Goal: Information Seeking & Learning: Learn about a topic

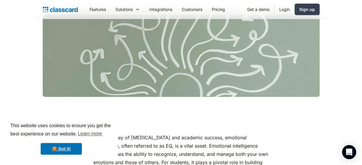
scroll to position [173, 0]
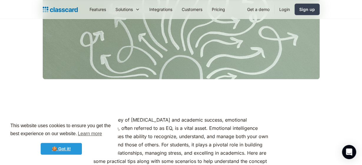
click at [64, 149] on link "🍪 Got it!" at bounding box center [61, 148] width 41 height 12
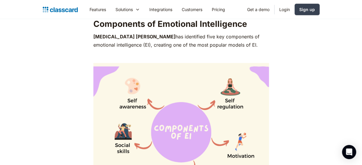
scroll to position [520, 0]
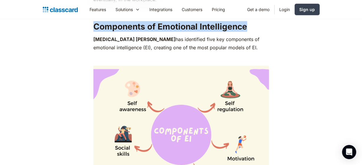
drag, startPoint x: 94, startPoint y: 26, endPoint x: 255, endPoint y: 23, distance: 160.7
click at [255, 23] on h2 "‍ Components of Emotional Intelligence" at bounding box center [180, 26] width 175 height 11
copy strong "Components of Emotional Intelligence"
click at [163, 97] on img at bounding box center [180, 134] width 175 height 138
drag, startPoint x: 93, startPoint y: 39, endPoint x: 245, endPoint y: 48, distance: 152.1
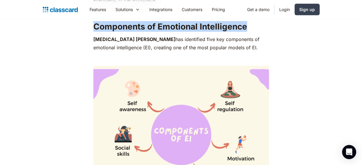
click at [244, 48] on p "[MEDICAL_DATA] [PERSON_NAME] has identified five key components of emotional in…" at bounding box center [180, 43] width 175 height 16
copy p "[MEDICAL_DATA] [PERSON_NAME] has identified five key components of emotional in…"
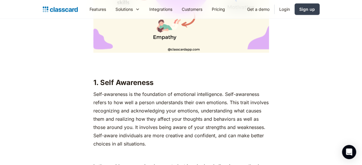
scroll to position [665, 0]
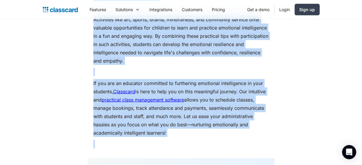
scroll to position [5129, 0]
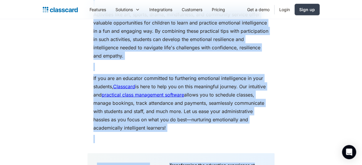
drag, startPoint x: 95, startPoint y: 82, endPoint x: 217, endPoint y: 111, distance: 125.5
copy div ". Lore Ipsumdolo Sita-consectet ad eli seddoeiusm te incididun utlaboreetdo. Ma…"
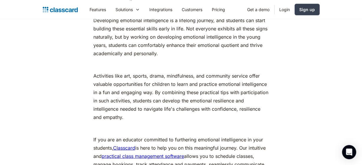
drag, startPoint x: 301, startPoint y: 87, endPoint x: 317, endPoint y: 114, distance: 31.8
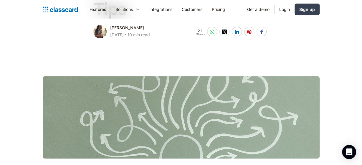
scroll to position [0, 0]
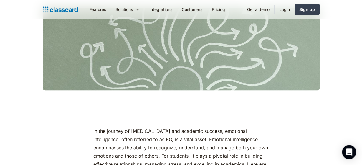
drag, startPoint x: 190, startPoint y: 129, endPoint x: 178, endPoint y: 136, distance: 13.8
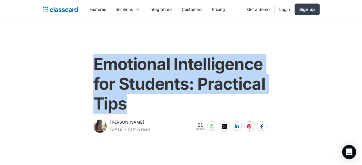
drag, startPoint x: 94, startPoint y: 60, endPoint x: 144, endPoint y: 107, distance: 68.1
click at [143, 107] on h1 "Emotional Intelligence for Students‍: Practical Tips" at bounding box center [180, 83] width 175 height 59
copy h1 "Emotional Intelligence for Students‍: Practical Tips"
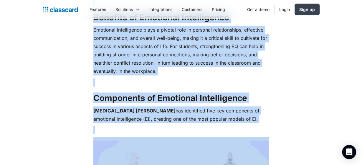
scroll to position [449, 0]
drag, startPoint x: 93, startPoint y: 68, endPoint x: 249, endPoint y: 122, distance: 165.3
copy div "Lo ips dolorsi am consecte adipis eli seddoeiu tempori, utlaboree doloremagnaa,…"
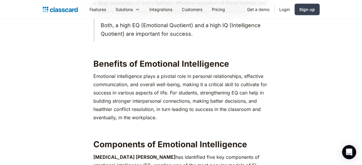
drag, startPoint x: 126, startPoint y: 119, endPoint x: 126, endPoint y: 108, distance: 10.6
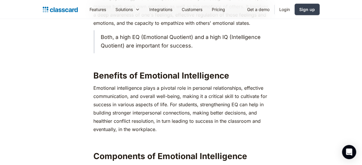
drag, startPoint x: 153, startPoint y: 62, endPoint x: 150, endPoint y: 60, distance: 3.8
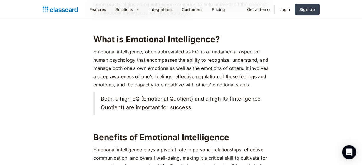
drag, startPoint x: 163, startPoint y: 65, endPoint x: 160, endPoint y: 69, distance: 5.5
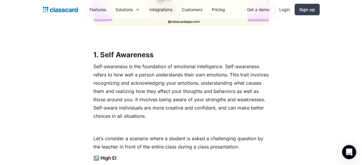
scroll to position [698, 0]
drag, startPoint x: 98, startPoint y: 54, endPoint x: 180, endPoint y: 54, distance: 81.5
click at [179, 54] on h3 "1. Self Awareness" at bounding box center [180, 55] width 175 height 9
copy h3 "Self Awareness"
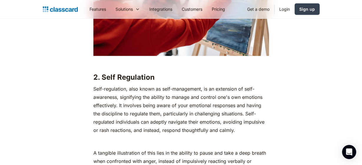
scroll to position [1474, 0]
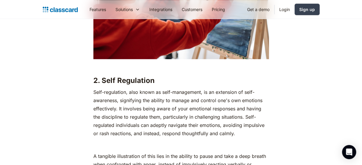
drag, startPoint x: 101, startPoint y: 81, endPoint x: 186, endPoint y: 81, distance: 85.3
click at [186, 81] on h3 "2. Self Regulation" at bounding box center [180, 80] width 175 height 9
copy h3 "Self Regulation"
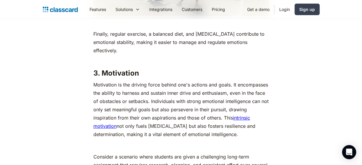
scroll to position [2366, 0]
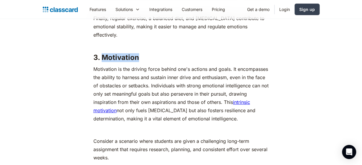
drag, startPoint x: 102, startPoint y: 57, endPoint x: 169, endPoint y: 61, distance: 67.5
click at [169, 61] on h3 "3. Motivation" at bounding box center [180, 57] width 175 height 9
copy h3 "Motivation"
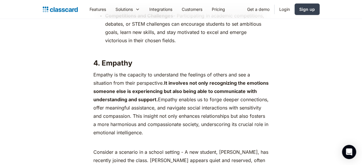
scroll to position [3037, 0]
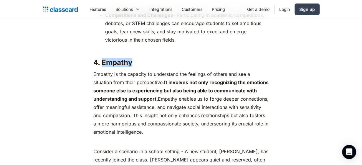
drag, startPoint x: 102, startPoint y: 64, endPoint x: 151, endPoint y: 64, distance: 48.9
click at [151, 64] on h3 "4. Empathy" at bounding box center [180, 62] width 175 height 9
copy h3 "Empathy"
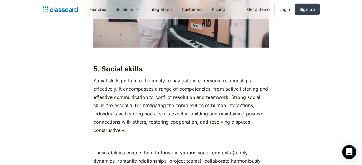
scroll to position [4088, 0]
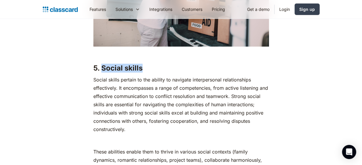
drag, startPoint x: 102, startPoint y: 55, endPoint x: 189, endPoint y: 59, distance: 86.9
click at [189, 64] on h3 "5. Social skills" at bounding box center [180, 68] width 175 height 9
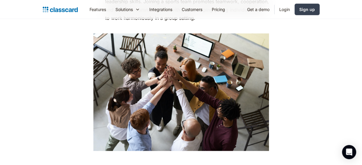
scroll to position [4628, 0]
